Goal: Navigation & Orientation: Understand site structure

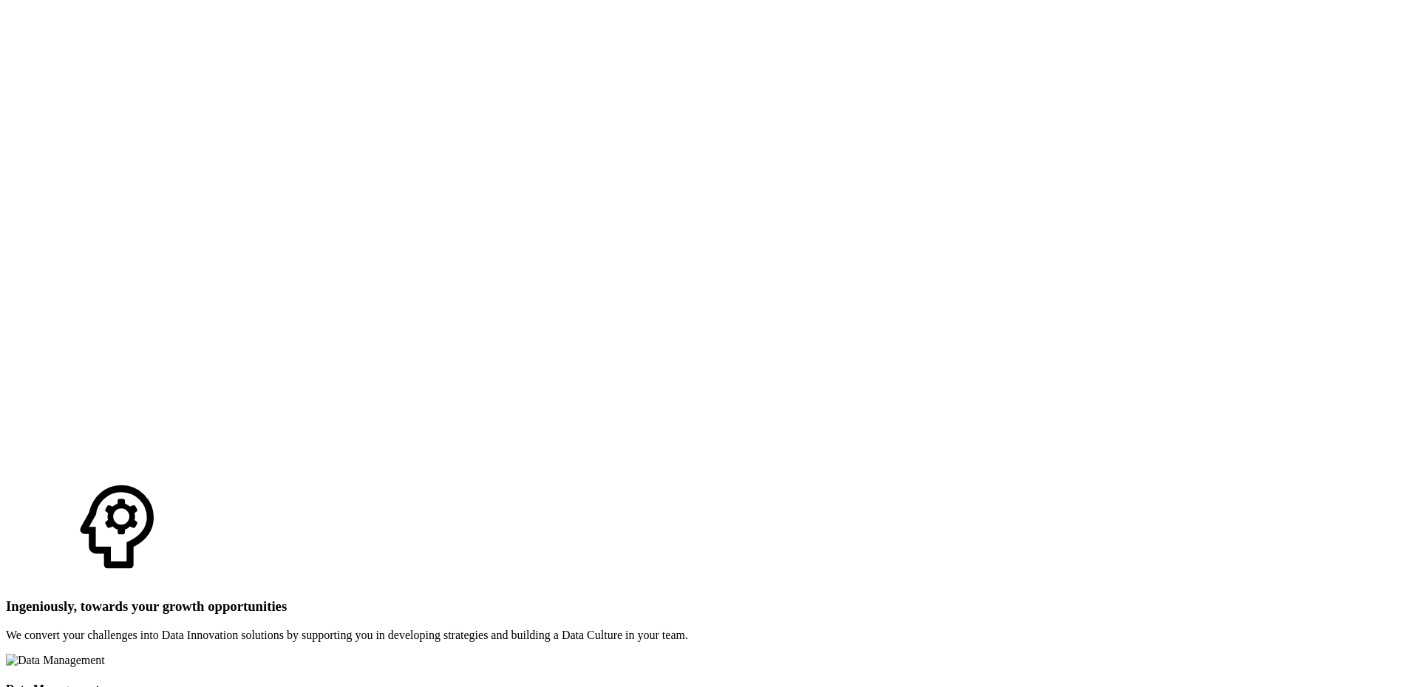
scroll to position [2661, 0]
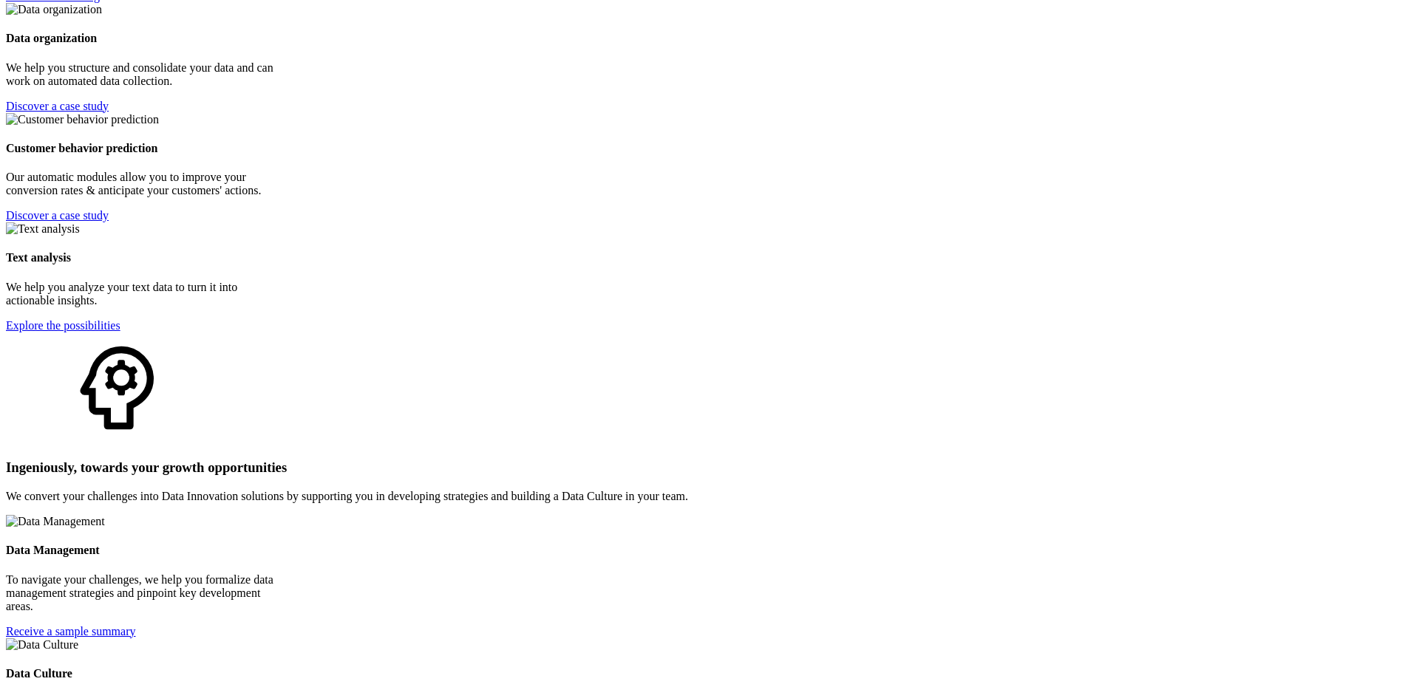
scroll to position [2446, 0]
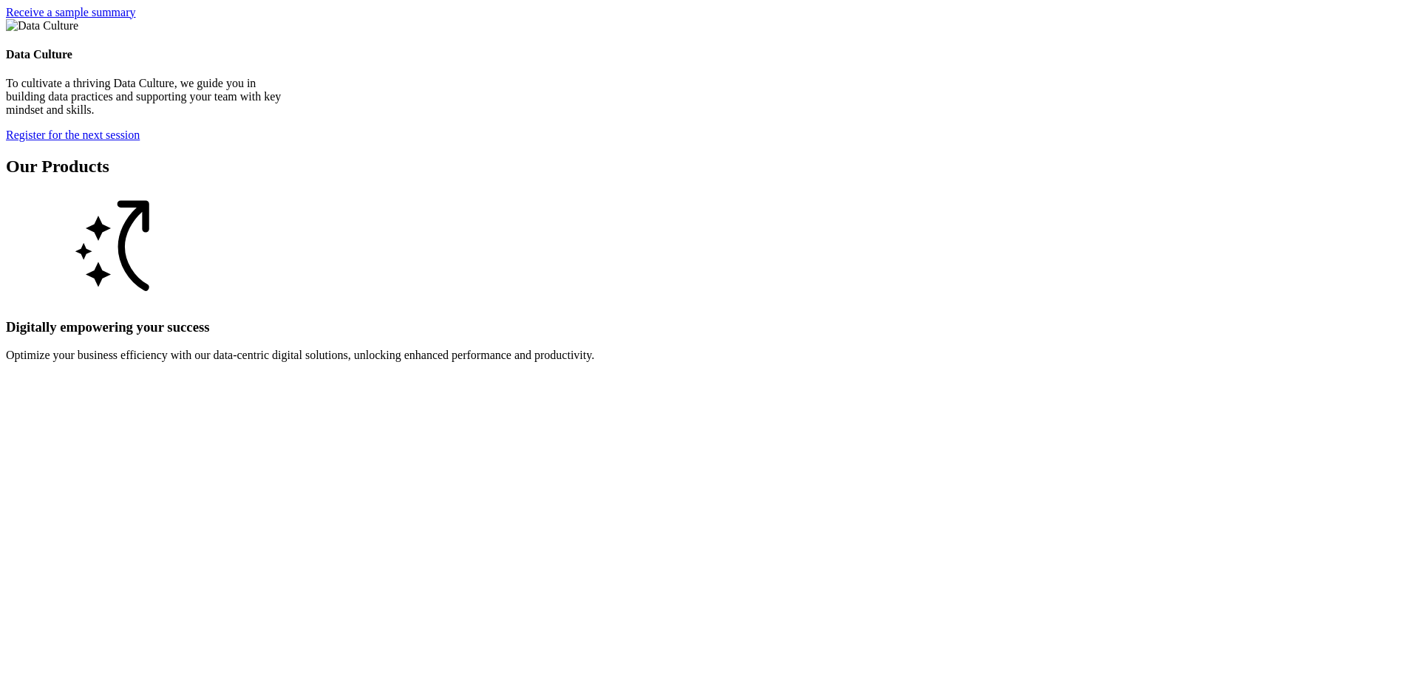
scroll to position [3062, 0]
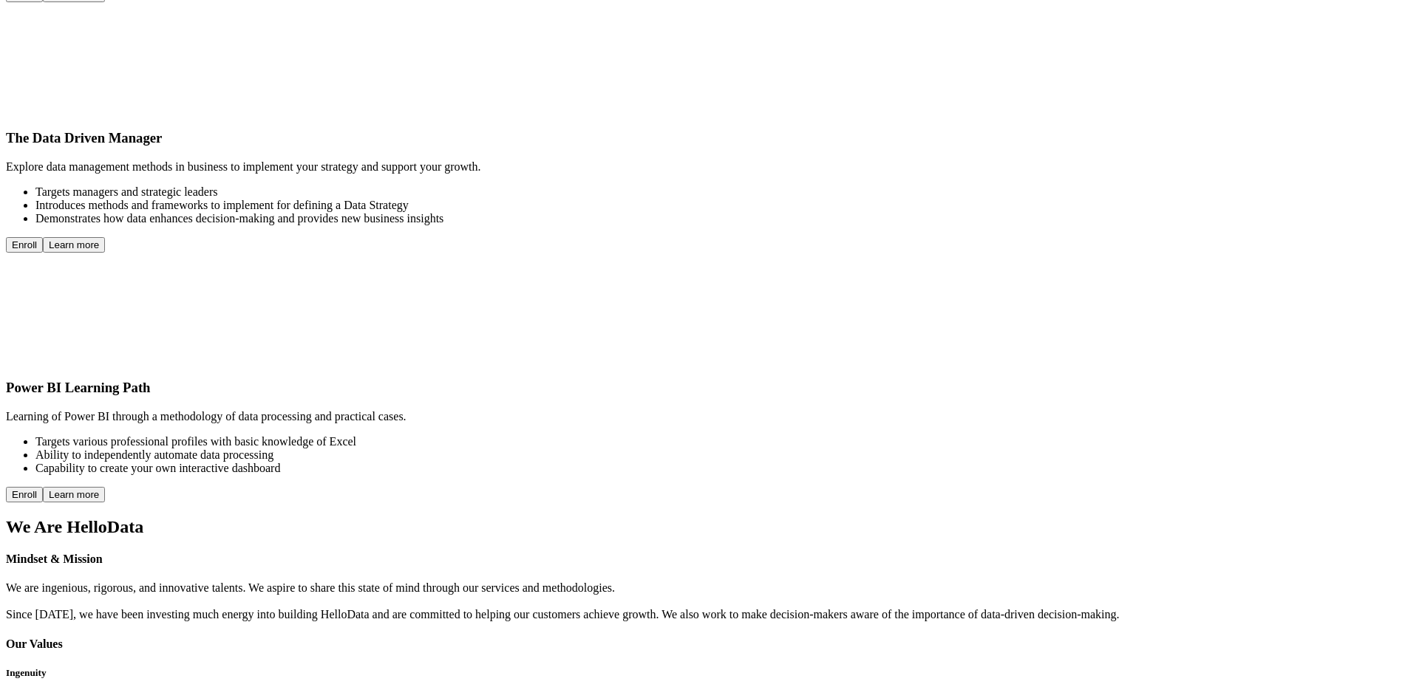
scroll to position [4164, 0]
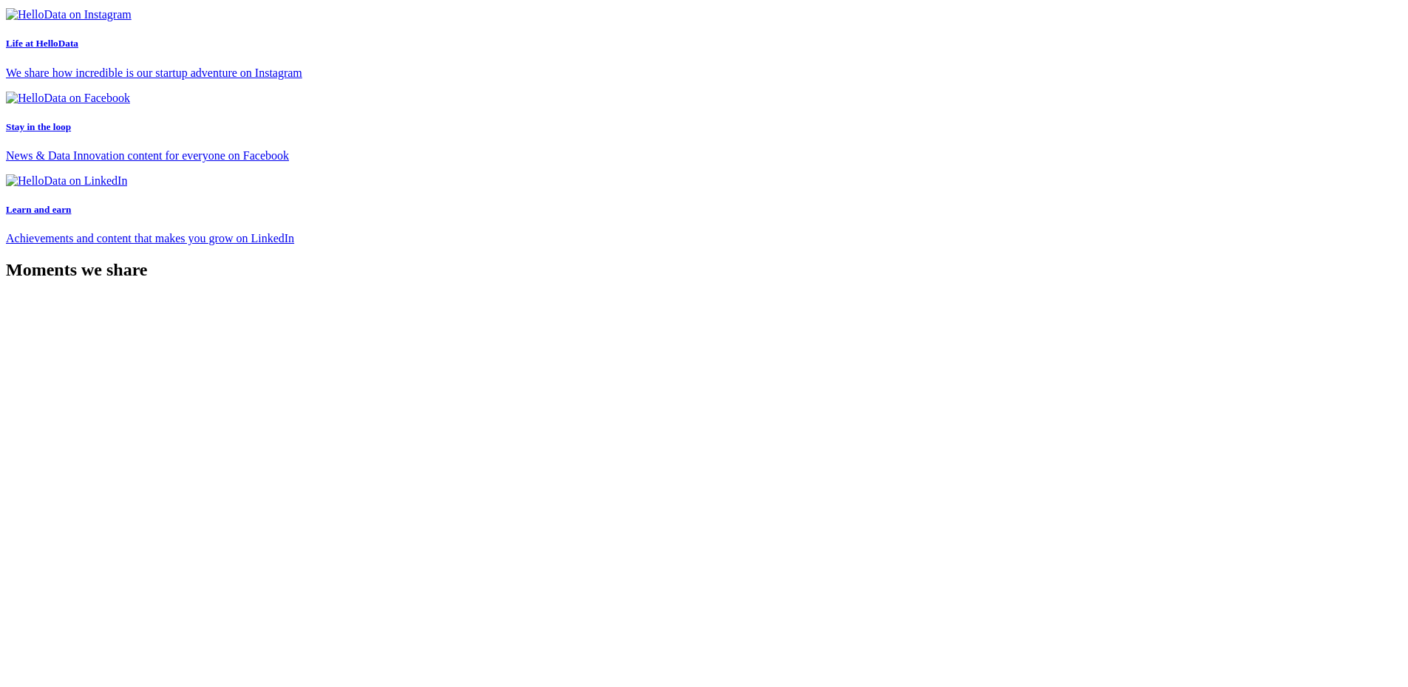
scroll to position [6525, 0]
